Goal: Task Accomplishment & Management: Manage account settings

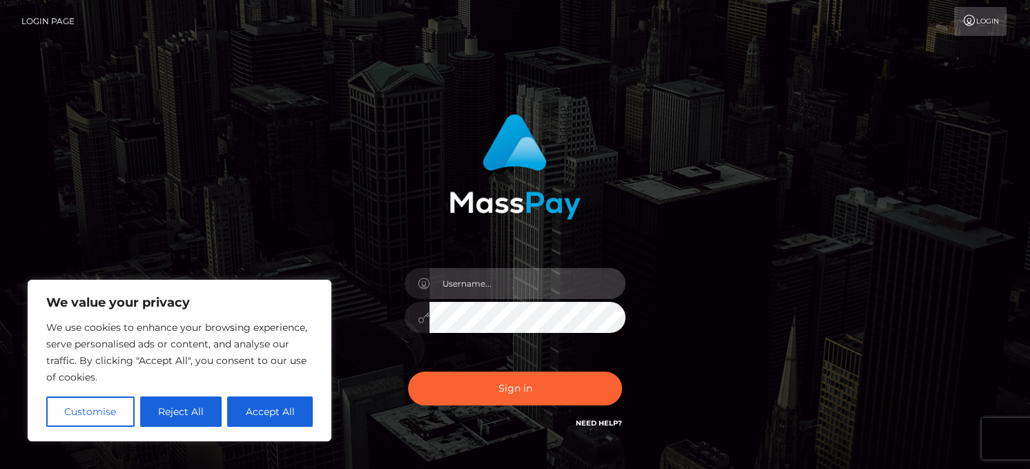
click at [512, 285] on input "text" at bounding box center [527, 283] width 196 height 31
type input "[EMAIL_ADDRESS][DOMAIN_NAME]"
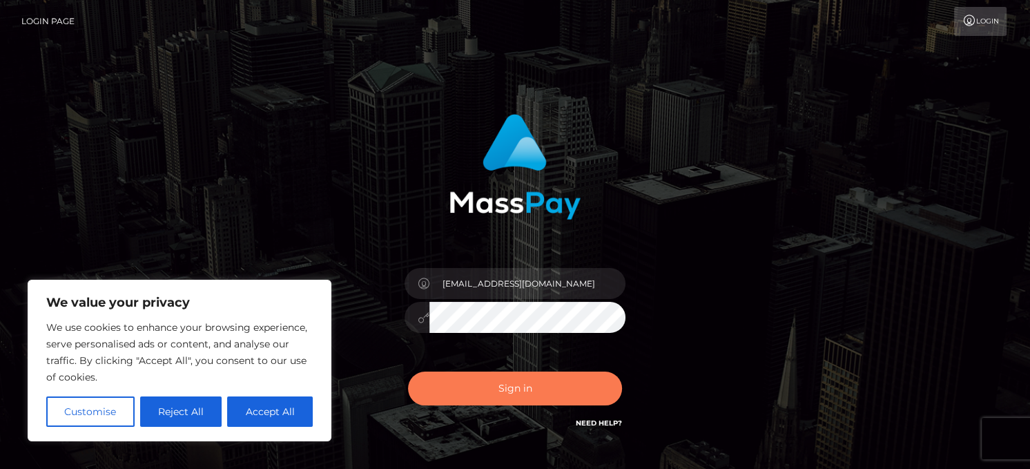
click at [530, 380] on button "Sign in" at bounding box center [515, 388] width 214 height 34
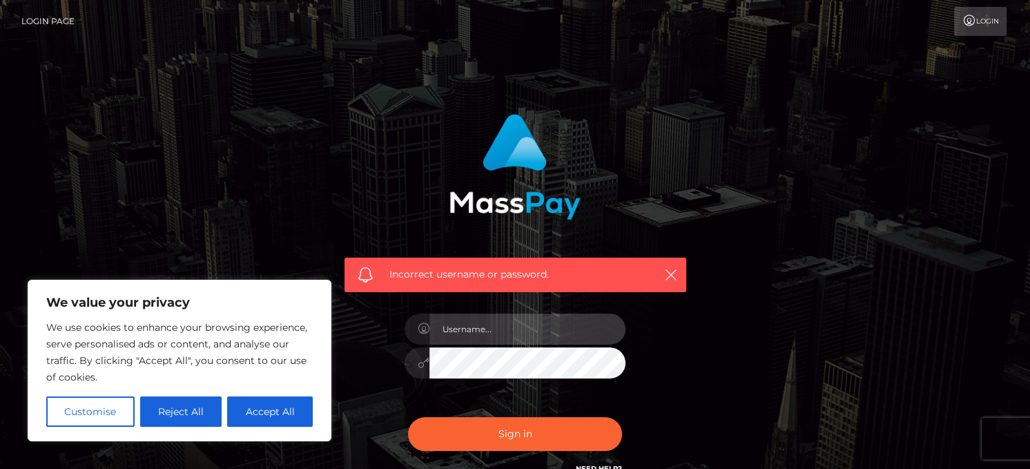
click at [499, 338] on input "text" at bounding box center [527, 328] width 196 height 31
type input "[EMAIL_ADDRESS][DOMAIN_NAME]"
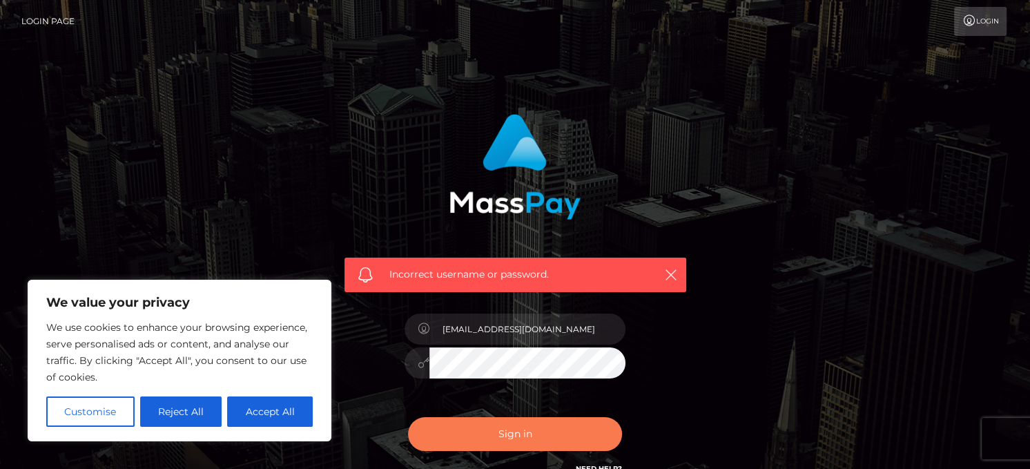
click at [514, 425] on button "Sign in" at bounding box center [515, 434] width 214 height 34
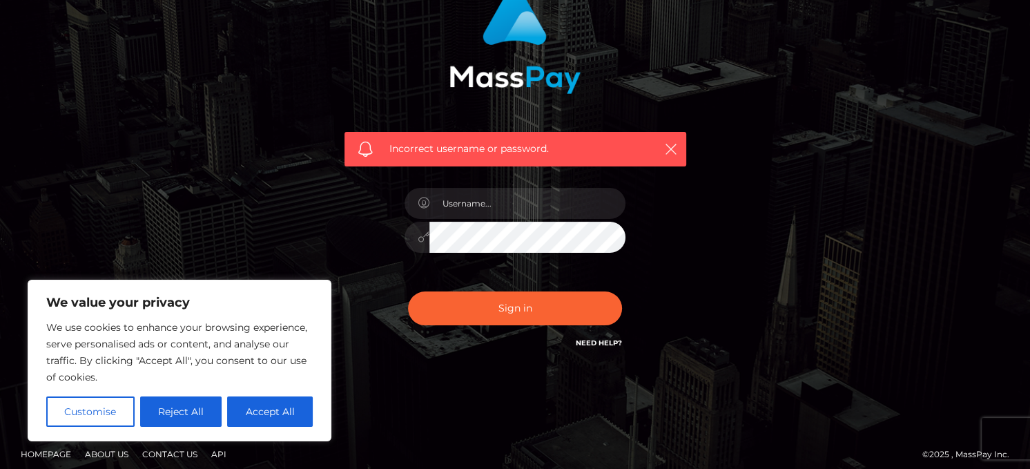
scroll to position [135, 0]
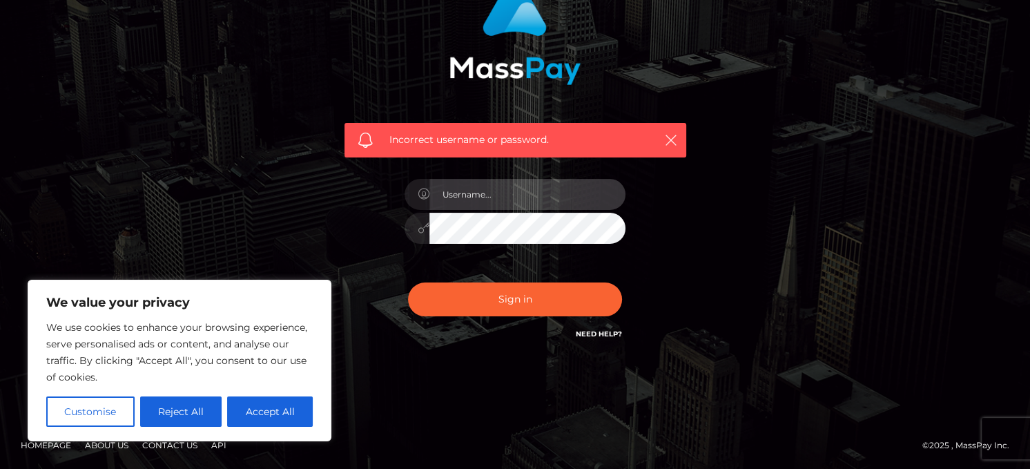
click at [484, 200] on input "text" at bounding box center [527, 194] width 196 height 31
click at [596, 339] on div "Need Help?" at bounding box center [599, 335] width 46 height 17
click at [596, 336] on link "Need Help?" at bounding box center [599, 333] width 46 height 9
click at [469, 201] on input "text" at bounding box center [527, 194] width 196 height 31
type input "[EMAIL_ADDRESS][DOMAIN_NAME]"
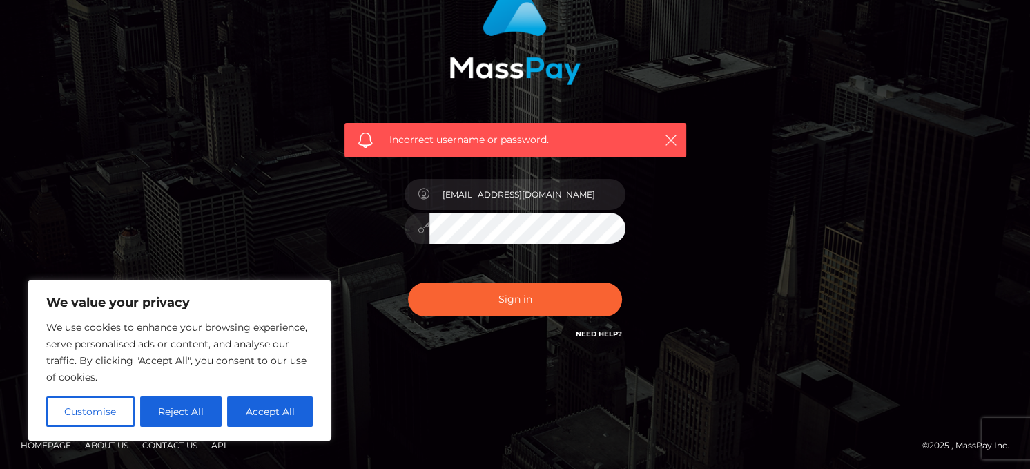
click at [340, 253] on div "Incorrect username or password. 8h4qr5nckt@privaterelay.appleid.com" at bounding box center [515, 160] width 363 height 383
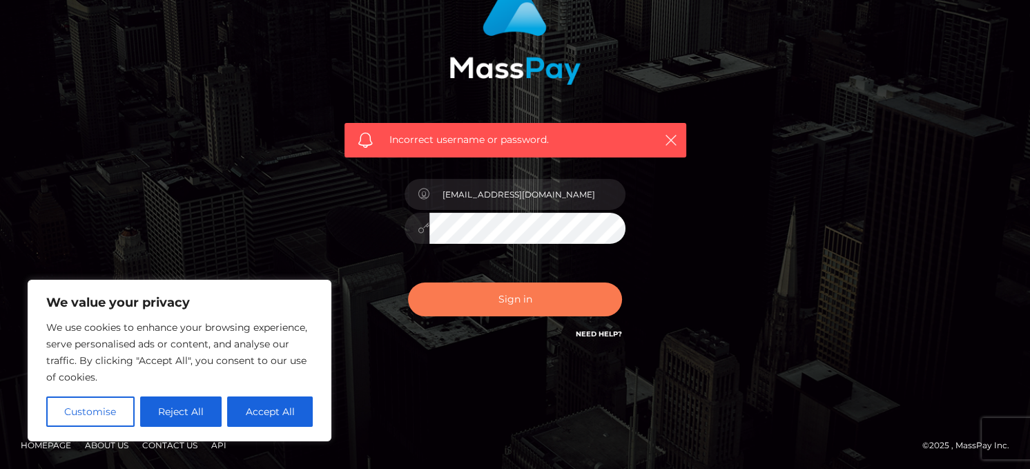
click at [465, 295] on button "Sign in" at bounding box center [515, 299] width 214 height 34
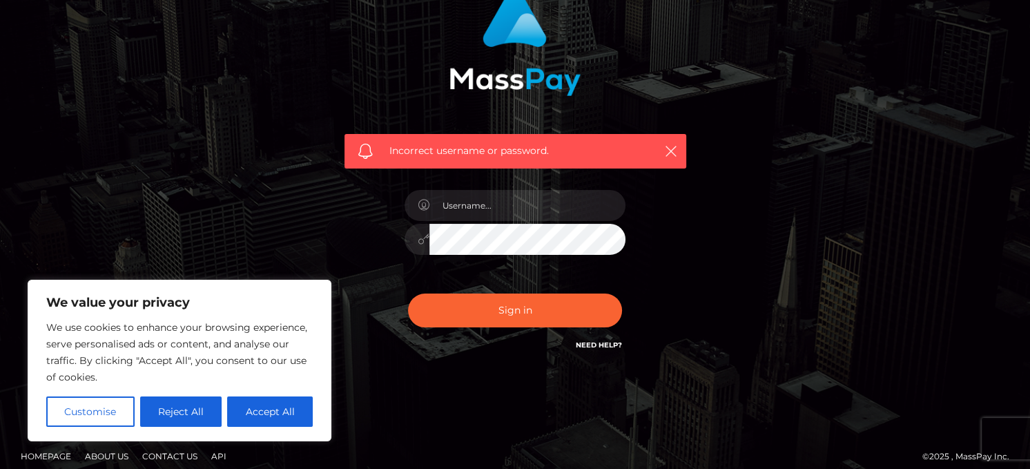
scroll to position [135, 0]
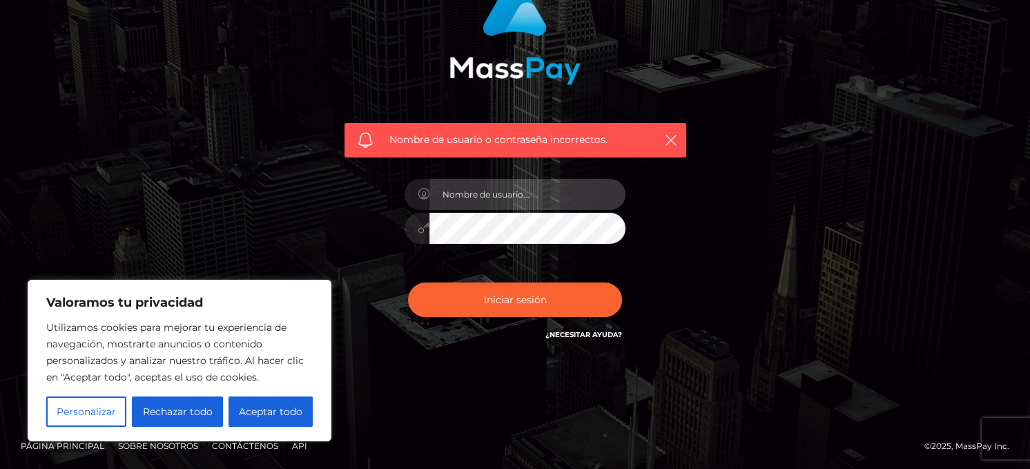
type input "[EMAIL_ADDRESS][DOMAIN_NAME]"
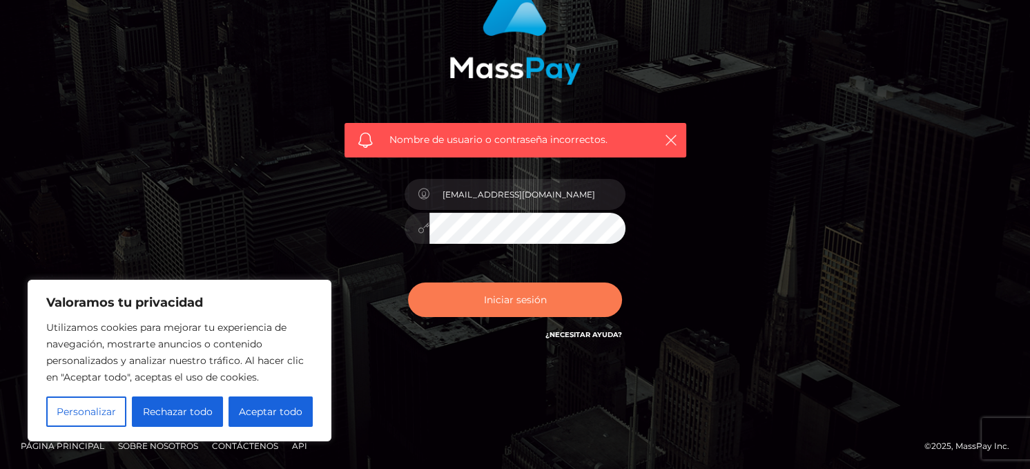
click at [565, 288] on button "Iniciar sesión" at bounding box center [515, 299] width 214 height 35
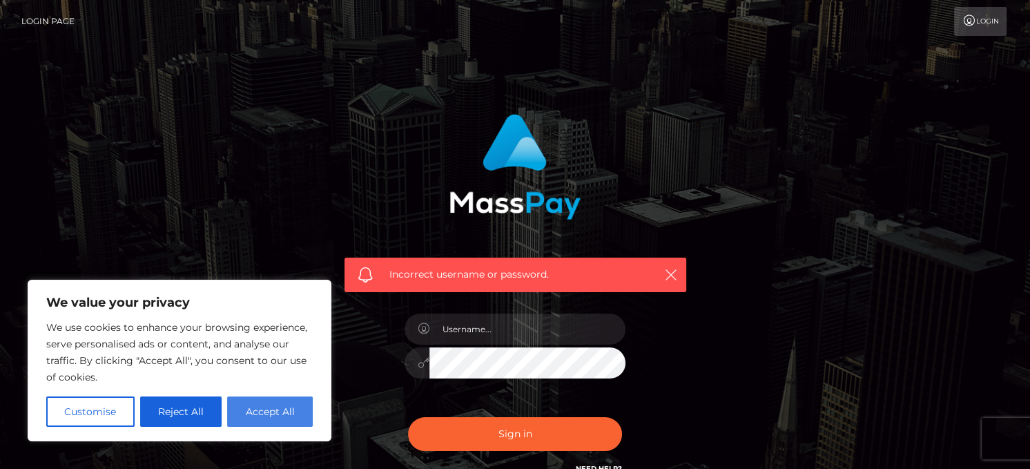
click at [266, 403] on button "Accept All" at bounding box center [270, 411] width 86 height 30
checkbox input "true"
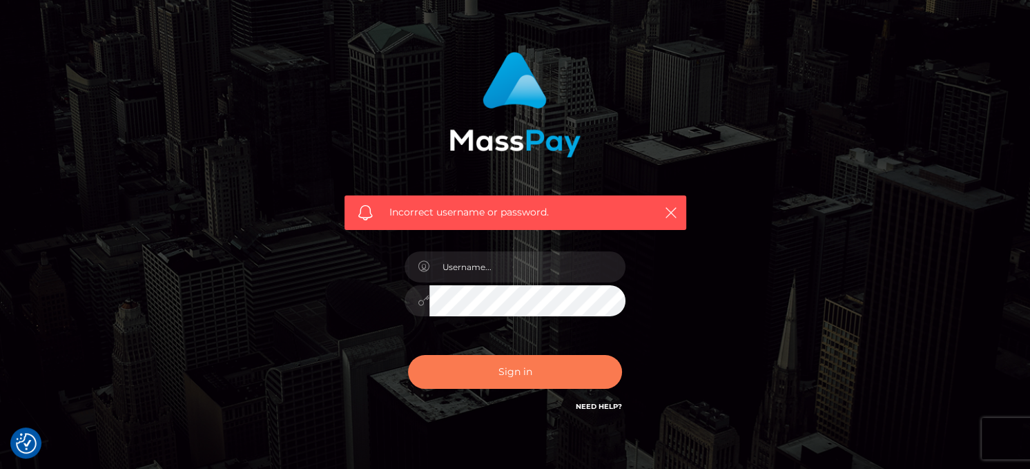
scroll to position [135, 0]
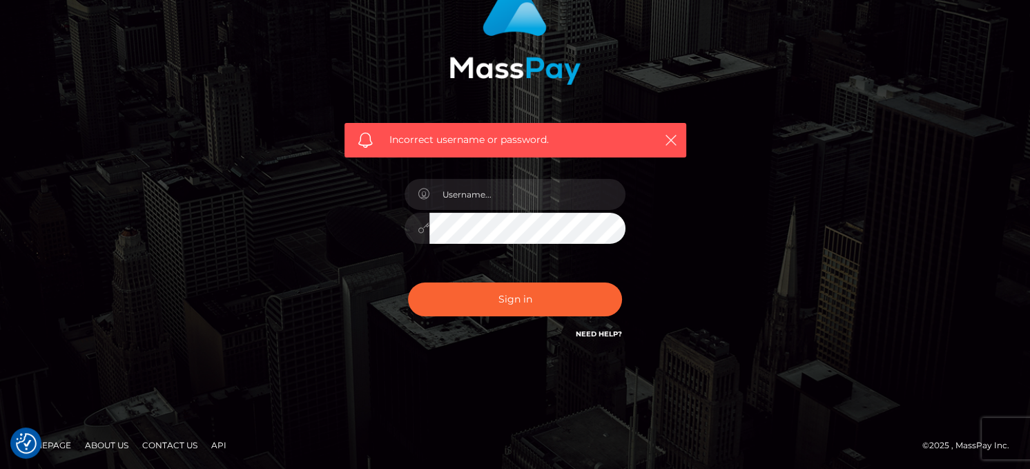
click at [595, 332] on link "Need Help?" at bounding box center [599, 333] width 46 height 9
click at [476, 195] on input "text" at bounding box center [527, 194] width 196 height 31
type input "8h4qr5nckt@privaterelay.appleid.com"
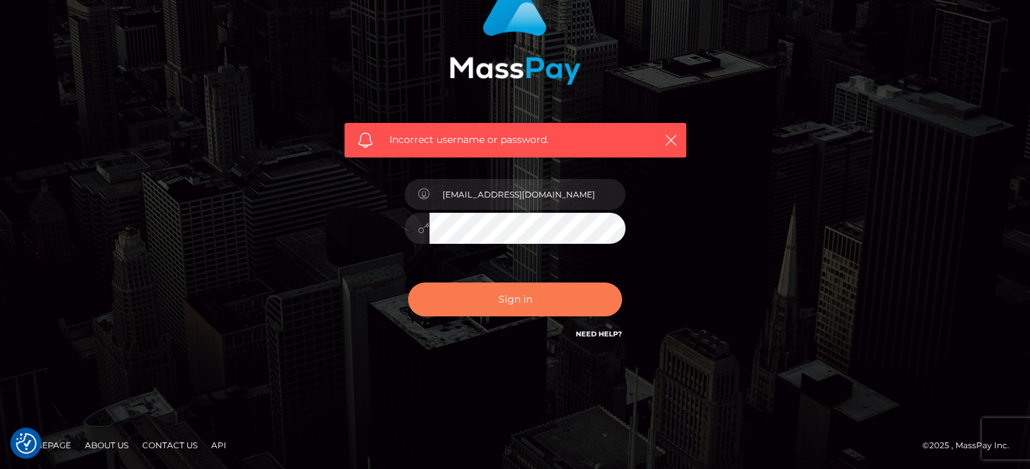
click at [498, 296] on button "Sign in" at bounding box center [515, 299] width 214 height 34
